Goal: Navigation & Orientation: Find specific page/section

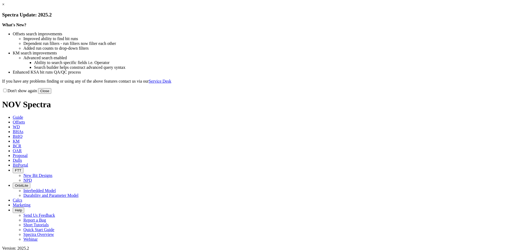
click at [51, 94] on button "Close" at bounding box center [44, 91] width 13 height 6
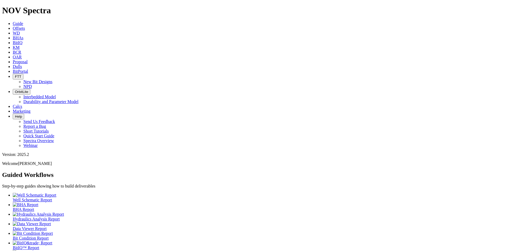
click at [28, 69] on span "BitPortal" at bounding box center [20, 71] width 15 height 5
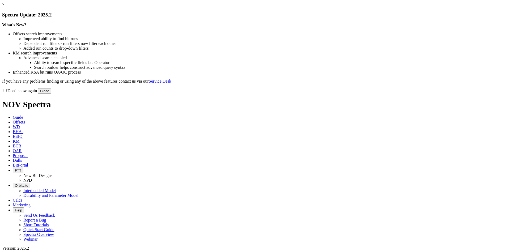
click at [5, 7] on link "×" at bounding box center [3, 4] width 2 height 5
